Goal: Transaction & Acquisition: Purchase product/service

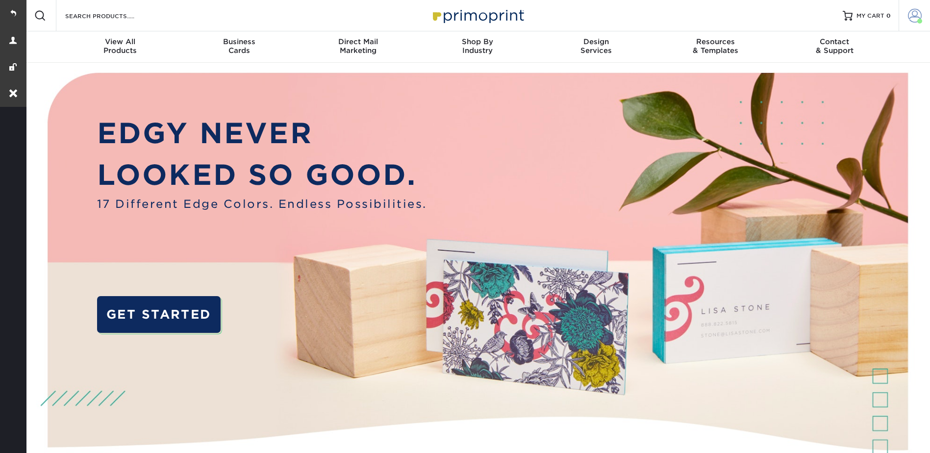
click at [915, 14] on span at bounding box center [915, 16] width 14 height 14
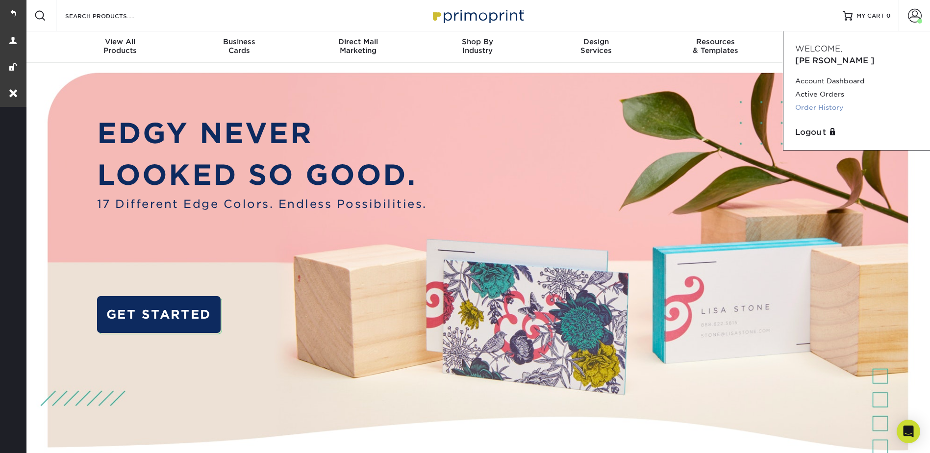
click at [815, 101] on link "Order History" at bounding box center [856, 107] width 123 height 13
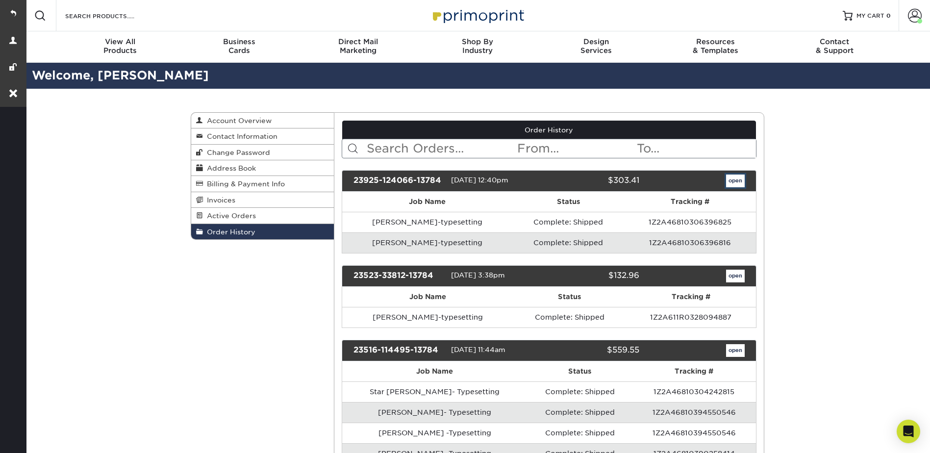
click at [733, 180] on link "open" at bounding box center [735, 180] width 19 height 13
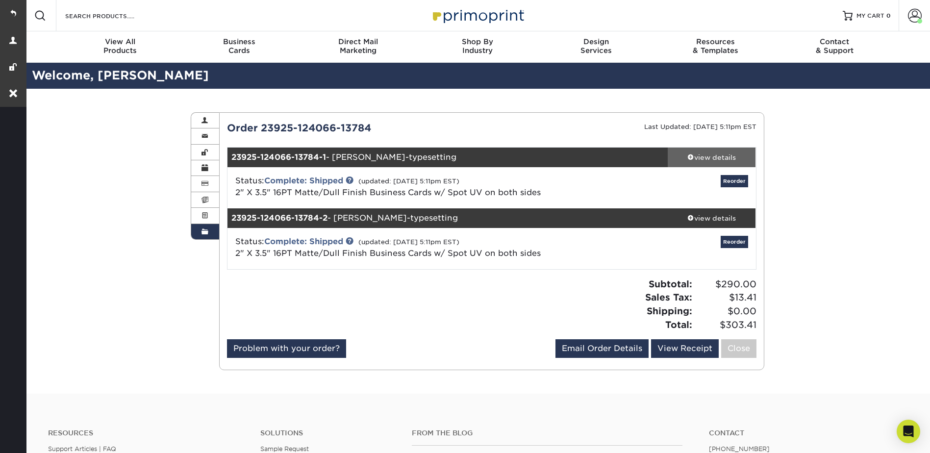
click at [702, 148] on link "view details" at bounding box center [712, 158] width 88 height 20
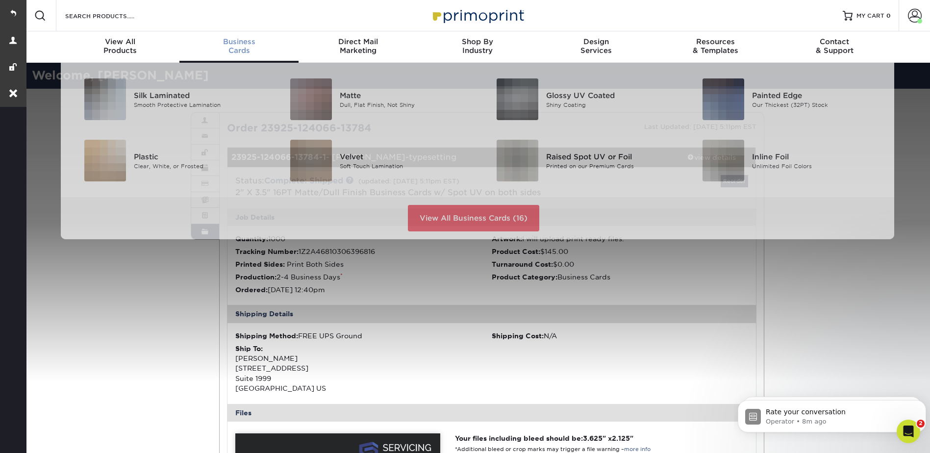
click at [236, 46] on div "Business Cards" at bounding box center [238, 46] width 119 height 18
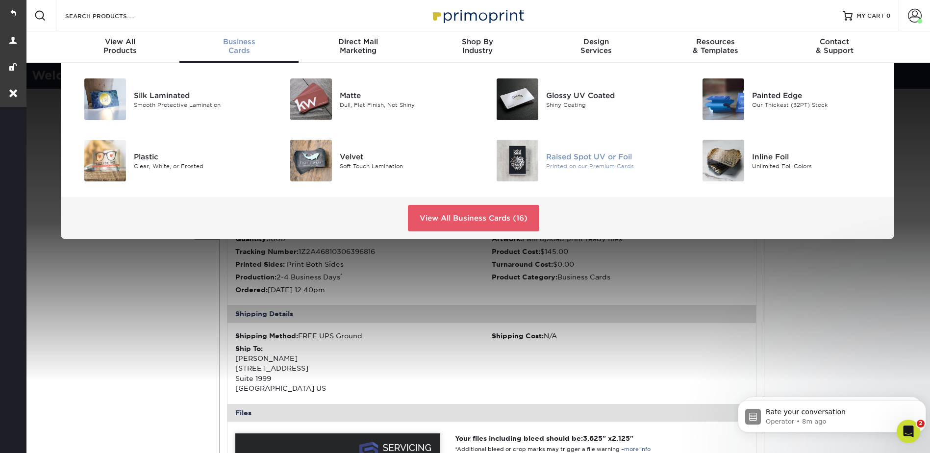
click at [553, 166] on div "Printed on our Premium Cards" at bounding box center [611, 166] width 130 height 8
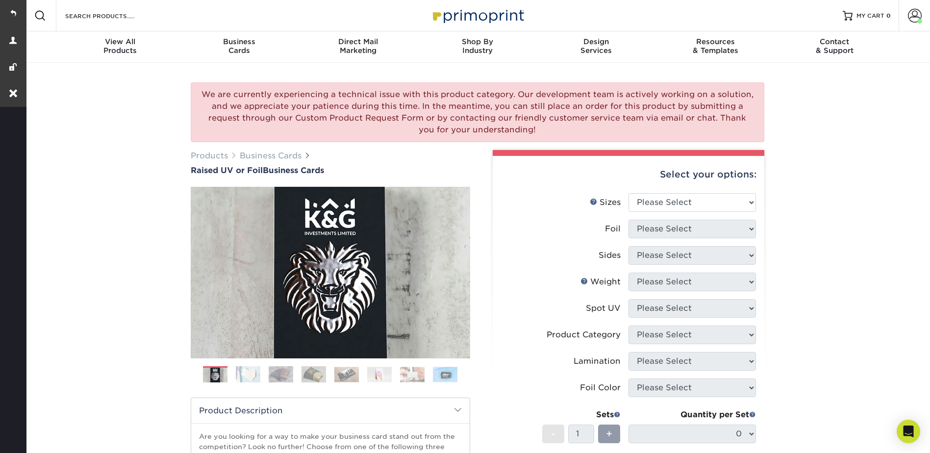
drag, startPoint x: 538, startPoint y: 132, endPoint x: 209, endPoint y: 98, distance: 330.6
click at [209, 98] on div "We are currently experiencing a technical issue with this product category. Our…" at bounding box center [477, 112] width 573 height 60
copy div "We are currently experiencing a technical issue with this product category. Our…"
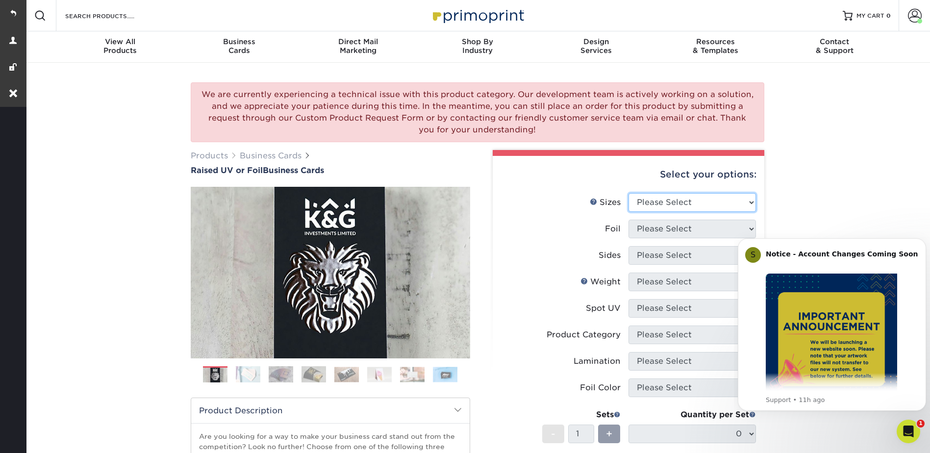
click at [682, 199] on select "Please Select 2" x 3.5" - Standard" at bounding box center [691, 202] width 127 height 19
select select "2.00x3.50"
click at [628, 193] on select "Please Select 2" x 3.5" - Standard" at bounding box center [691, 202] width 127 height 19
drag, startPoint x: 664, startPoint y: 229, endPoint x: 661, endPoint y: 234, distance: 6.4
click at [664, 229] on select "Please Select No Yes" at bounding box center [691, 229] width 127 height 19
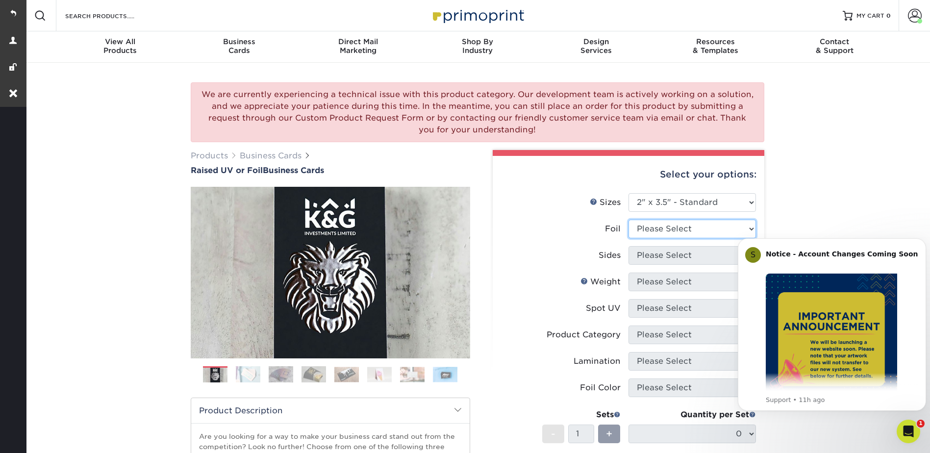
select select "0"
click at [628, 220] on select "Please Select No Yes" at bounding box center [691, 229] width 127 height 19
drag, startPoint x: 649, startPoint y: 249, endPoint x: 648, endPoint y: 261, distance: 11.3
click at [649, 249] on select "Please Select Print Both Sides Print Front Only" at bounding box center [691, 255] width 127 height 19
select select "13abbda7-1d64-4f25-8bb2-c179b224825d"
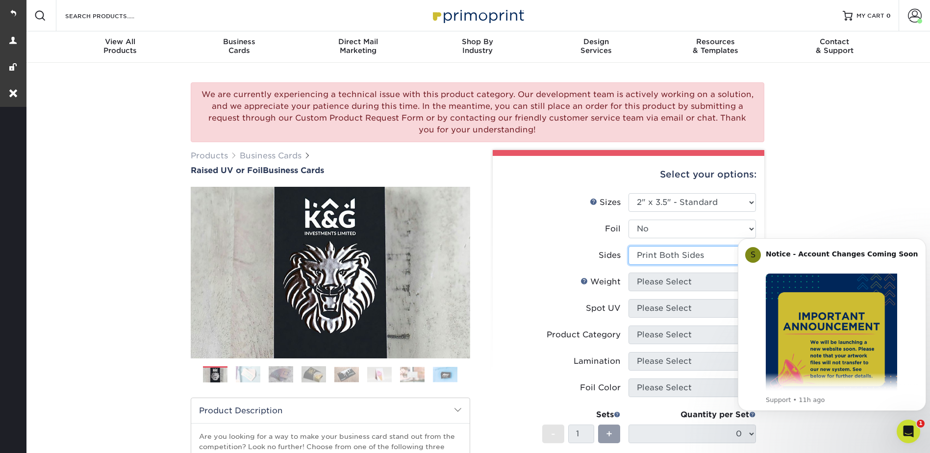
click at [628, 246] on select "Please Select Print Both Sides Print Front Only" at bounding box center [691, 255] width 127 height 19
drag, startPoint x: 640, startPoint y: 281, endPoint x: 643, endPoint y: 291, distance: 10.7
click at [640, 281] on select "Please Select 16PT" at bounding box center [691, 281] width 127 height 19
select select "16PT"
click at [628, 272] on select "Please Select 16PT" at bounding box center [691, 281] width 127 height 19
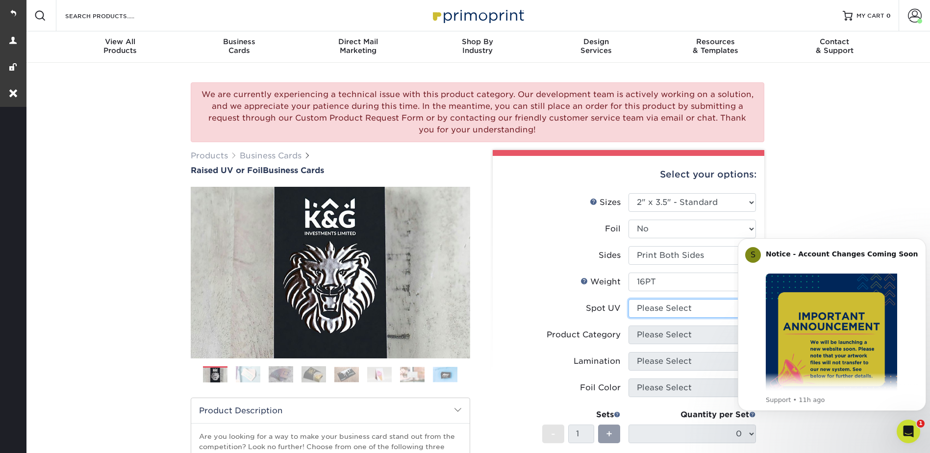
click at [647, 305] on select "Please Select No Spot UV Front Only" at bounding box center [691, 308] width 127 height 19
drag, startPoint x: 648, startPoint y: 308, endPoint x: 660, endPoint y: 306, distance: 11.5
click at [648, 308] on select "Please Select No Spot UV Front Only" at bounding box center [691, 308] width 127 height 19
click at [924, 242] on icon "Dismiss notification" at bounding box center [922, 240] width 5 height 5
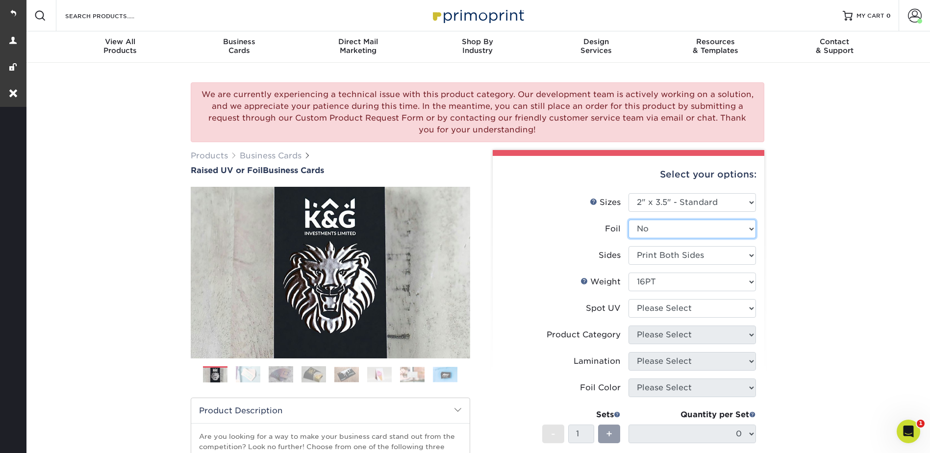
drag, startPoint x: 649, startPoint y: 225, endPoint x: 651, endPoint y: 237, distance: 11.9
click at [649, 225] on select "Please Select No Yes" at bounding box center [691, 229] width 127 height 19
select select "1"
click at [628, 220] on select "Please Select No Yes" at bounding box center [691, 229] width 127 height 19
select select "-1"
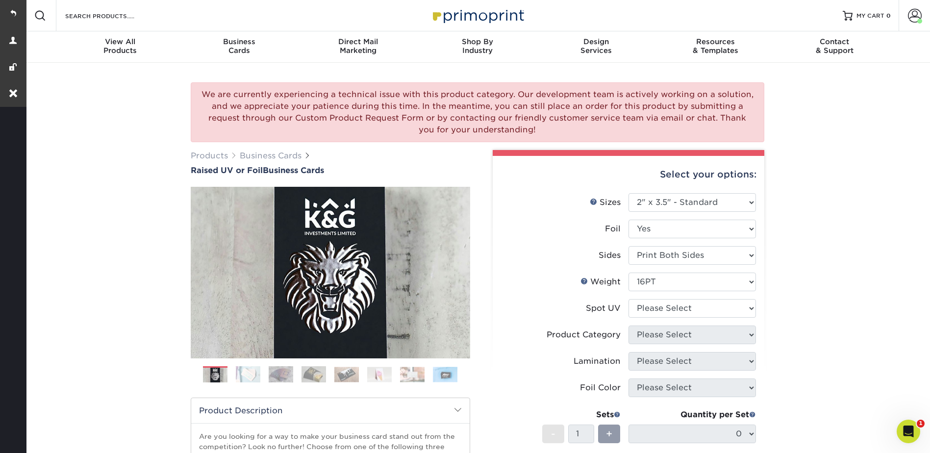
select select "-1"
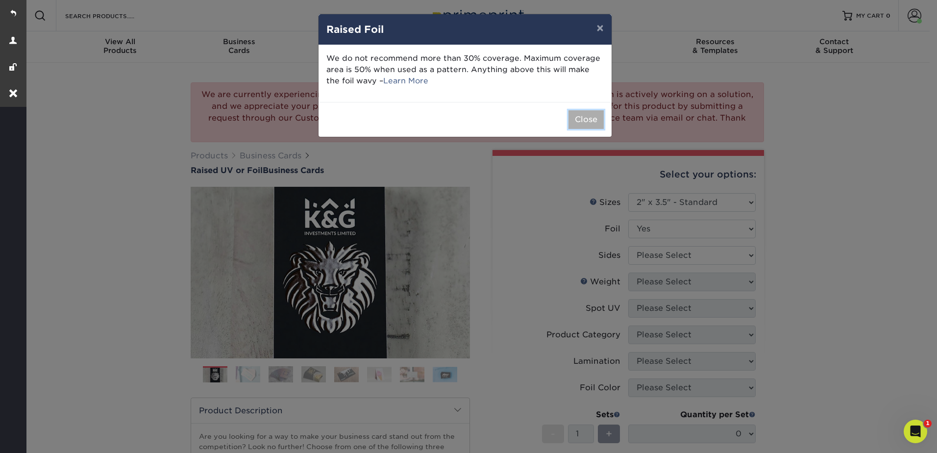
click at [585, 115] on button "Close" at bounding box center [586, 119] width 35 height 19
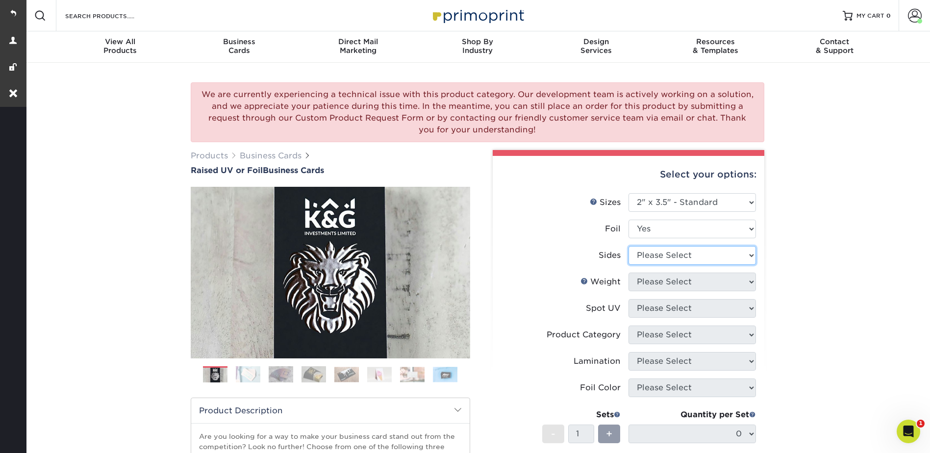
drag, startPoint x: 651, startPoint y: 248, endPoint x: 651, endPoint y: 253, distance: 4.9
click at [651, 248] on select "Please Select Print Both Sides - Foil Both Sides Print Both Sides - Foil Front …" at bounding box center [691, 255] width 127 height 19
